Goal: Task Accomplishment & Management: Use online tool/utility

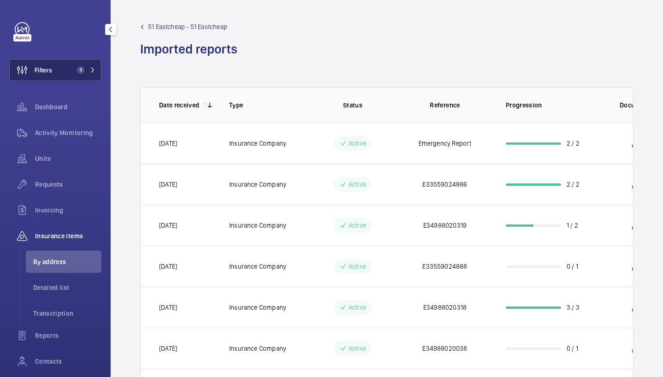
click at [82, 68] on span "1" at bounding box center [84, 69] width 22 height 7
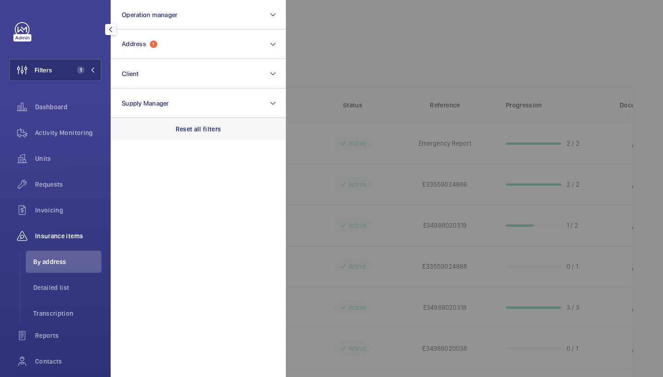
click at [197, 134] on div "Reset all filters" at bounding box center [198, 129] width 175 height 22
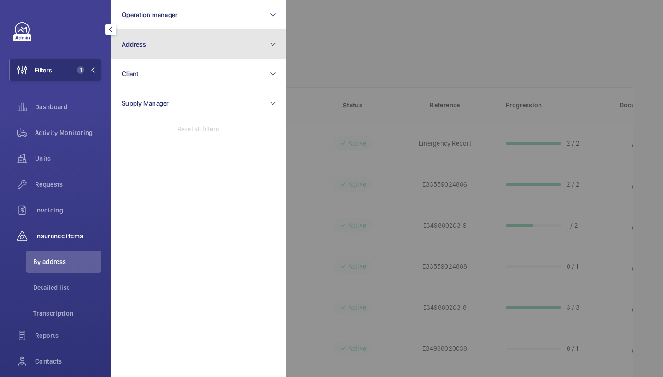
click at [159, 54] on button "Address" at bounding box center [198, 43] width 175 height 29
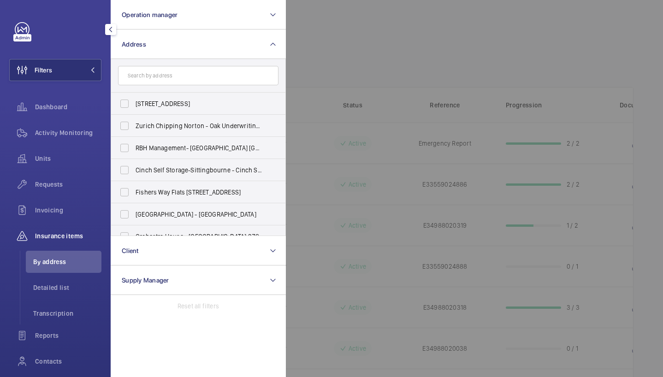
click at [151, 77] on input "text" at bounding box center [198, 75] width 160 height 19
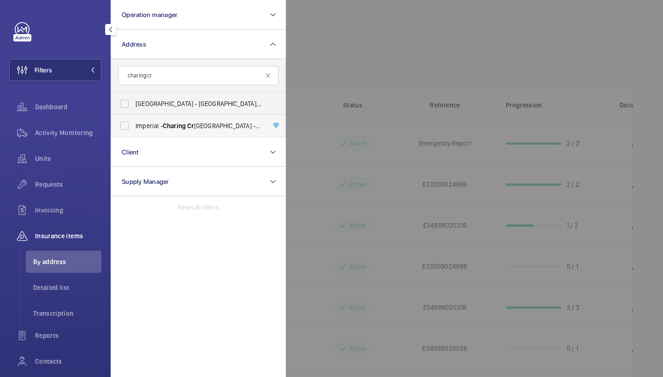
type input "charing cr"
click at [206, 123] on span "Imperial - [GEOGRAPHIC_DATA] - [GEOGRAPHIC_DATA], [GEOGRAPHIC_DATA]" at bounding box center [198, 125] width 127 height 9
click at [134, 123] on input "Imperial - [GEOGRAPHIC_DATA] - [GEOGRAPHIC_DATA], [GEOGRAPHIC_DATA]" at bounding box center [124, 126] width 18 height 18
checkbox input "true"
click at [379, 48] on div at bounding box center [617, 188] width 663 height 377
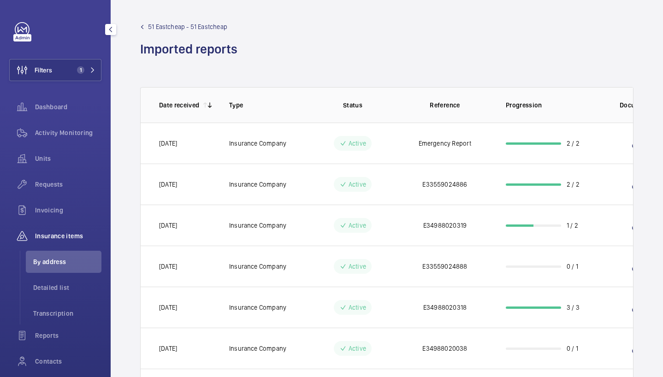
click at [51, 266] on li "By address" at bounding box center [64, 262] width 76 height 22
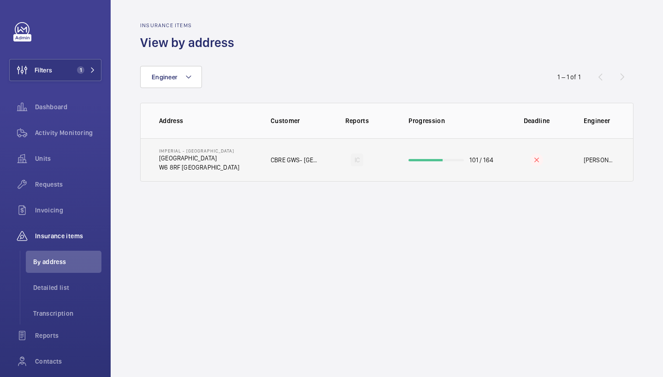
click at [397, 164] on td "101 / 164" at bounding box center [448, 159] width 111 height 43
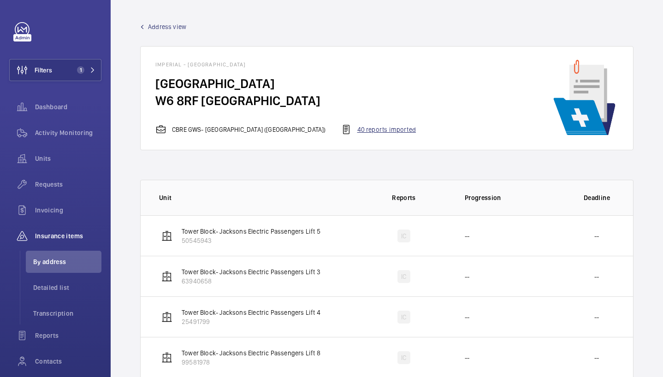
click at [356, 131] on div "40 reports imported" at bounding box center [377, 129] width 75 height 11
